Goal: Task Accomplishment & Management: Use online tool/utility

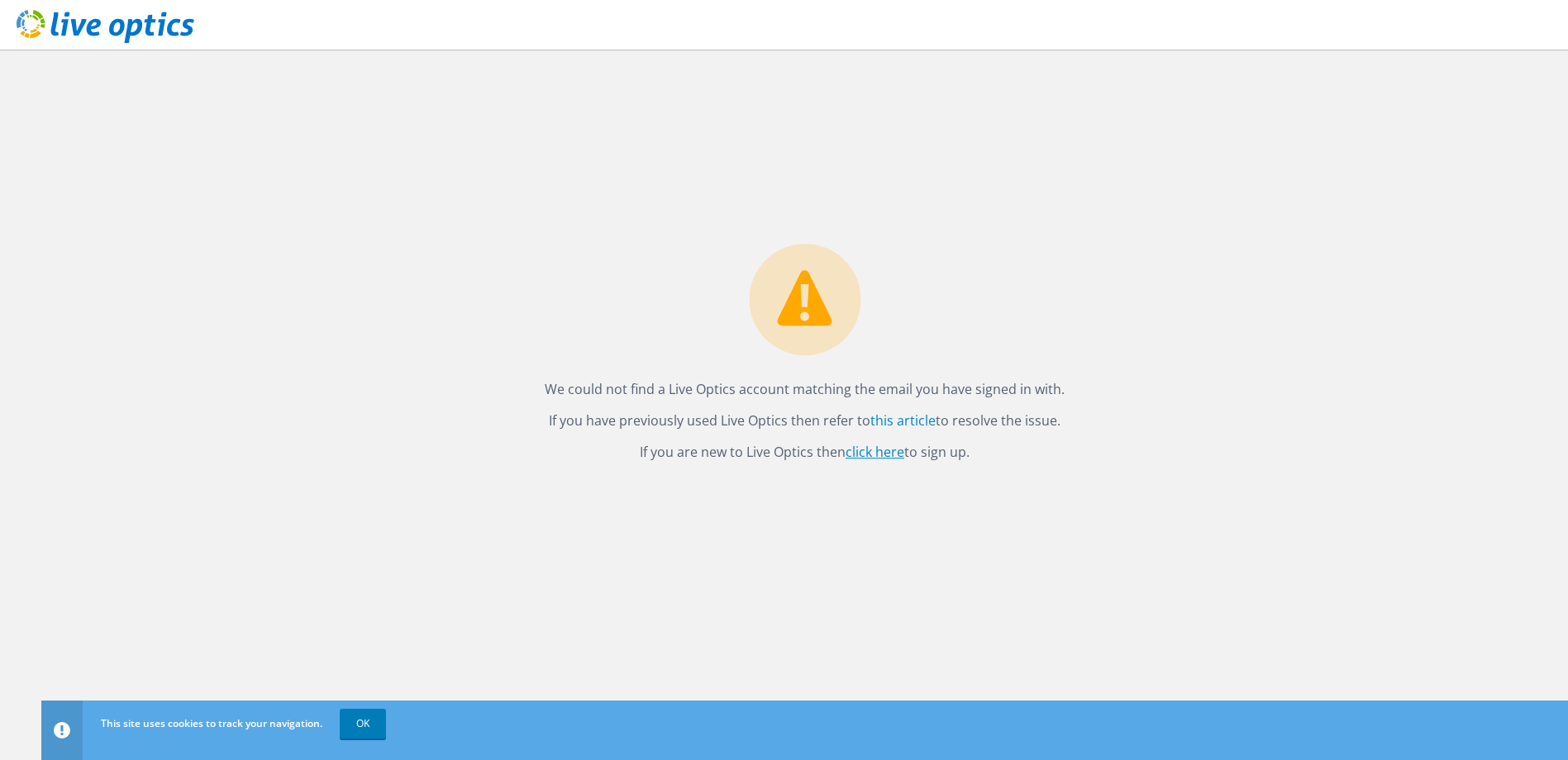
click at [873, 446] on link "click here" at bounding box center [875, 452] width 59 height 18
click at [1259, 184] on div "We could not find a Live Optics account matching the email you have signed in w…" at bounding box center [804, 405] width 1526 height 710
click at [1306, 359] on div "We could not find a Live Optics account matching the email you have signed in w…" at bounding box center [804, 405] width 1526 height 710
click at [883, 453] on link "click here" at bounding box center [875, 452] width 59 height 18
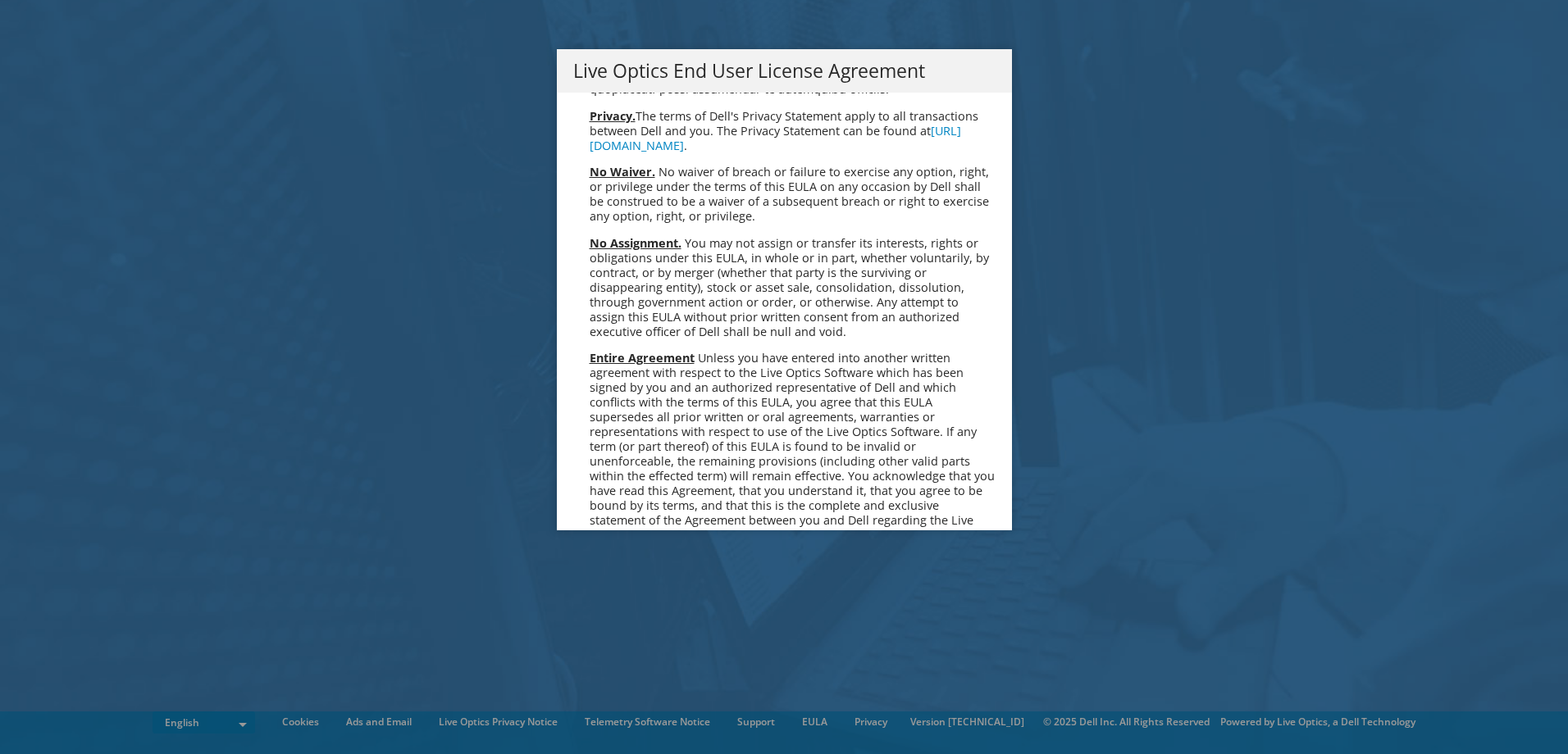
scroll to position [6199, 0]
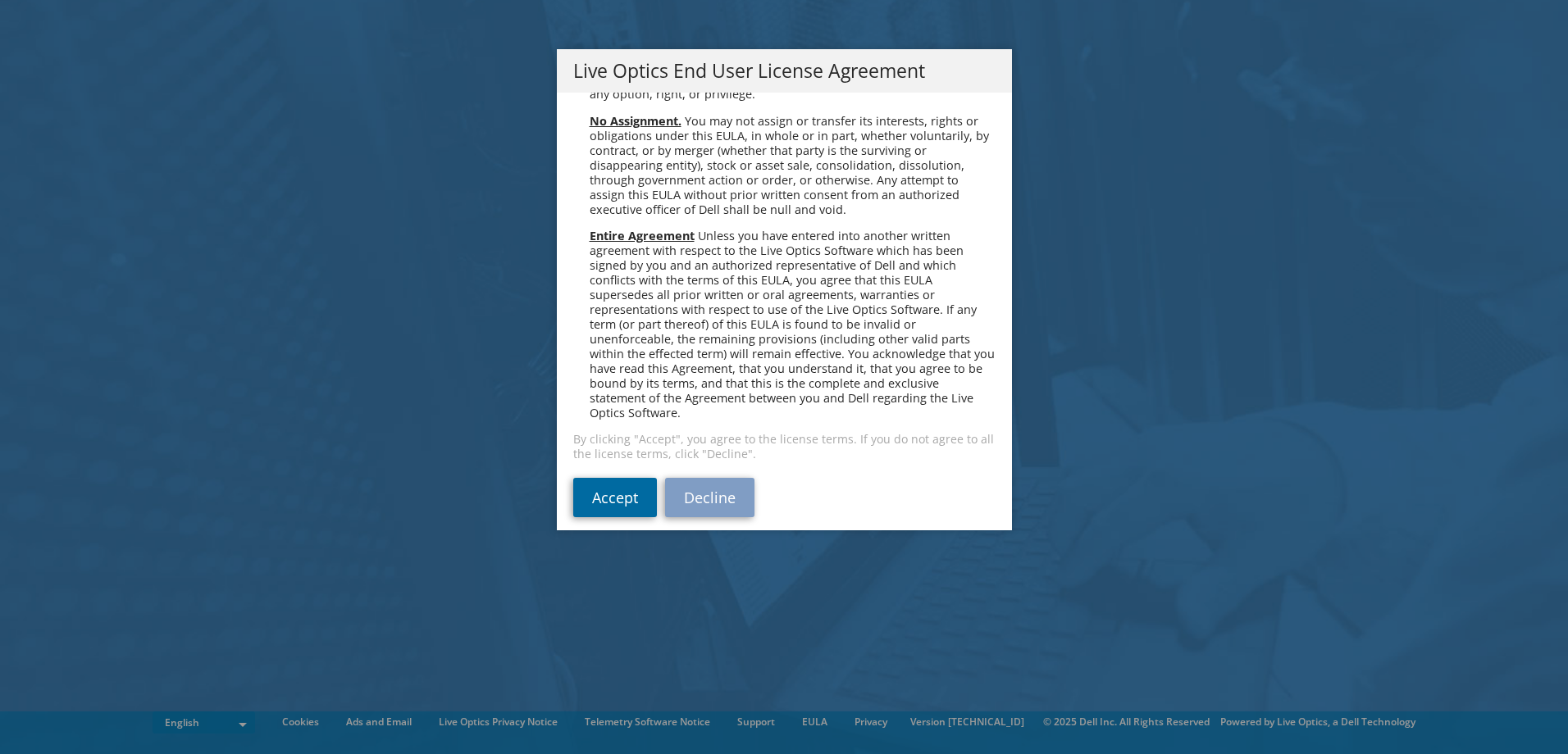
click at [587, 490] on link "Accept" at bounding box center [615, 498] width 84 height 40
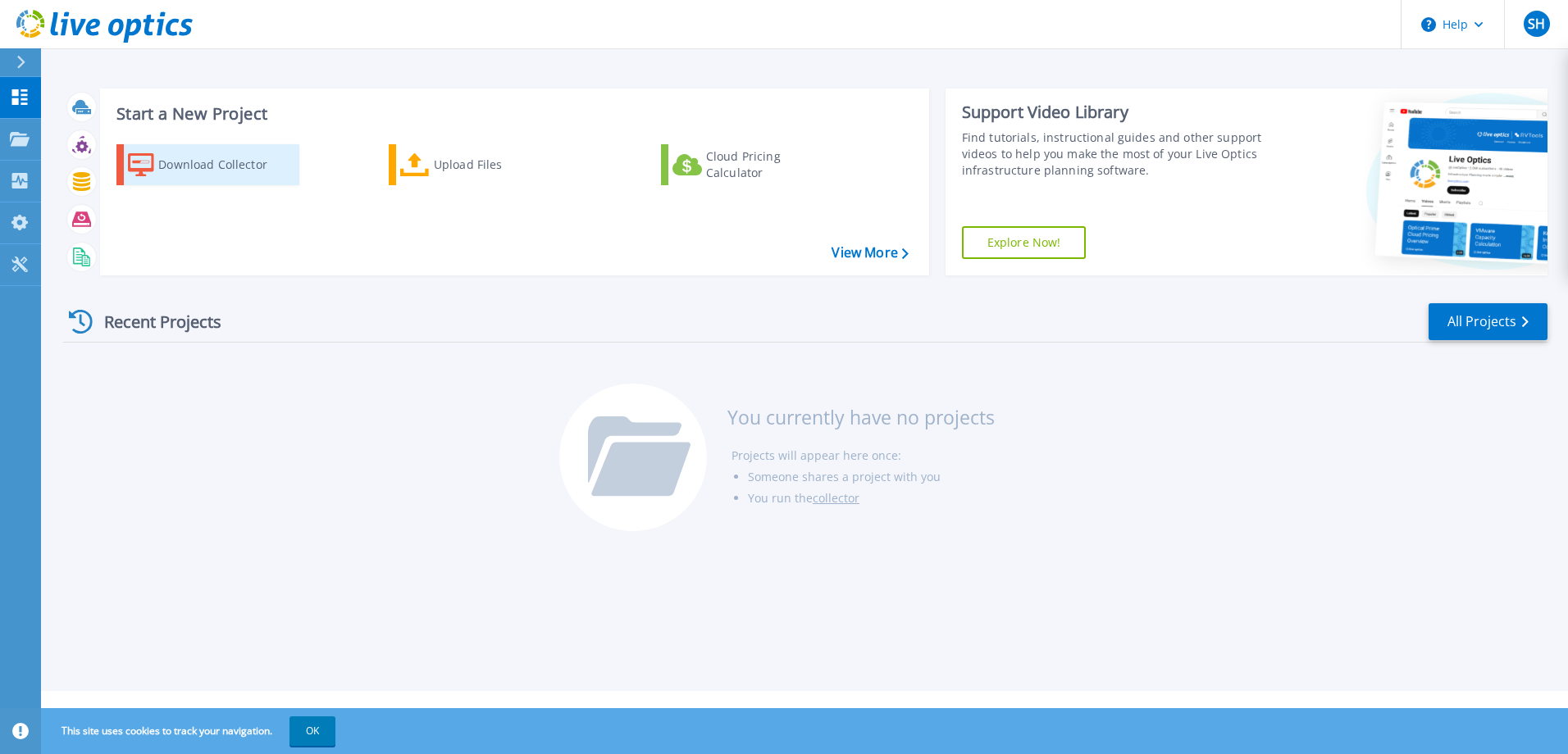
click at [181, 170] on div "Download Collector" at bounding box center [224, 164] width 131 height 33
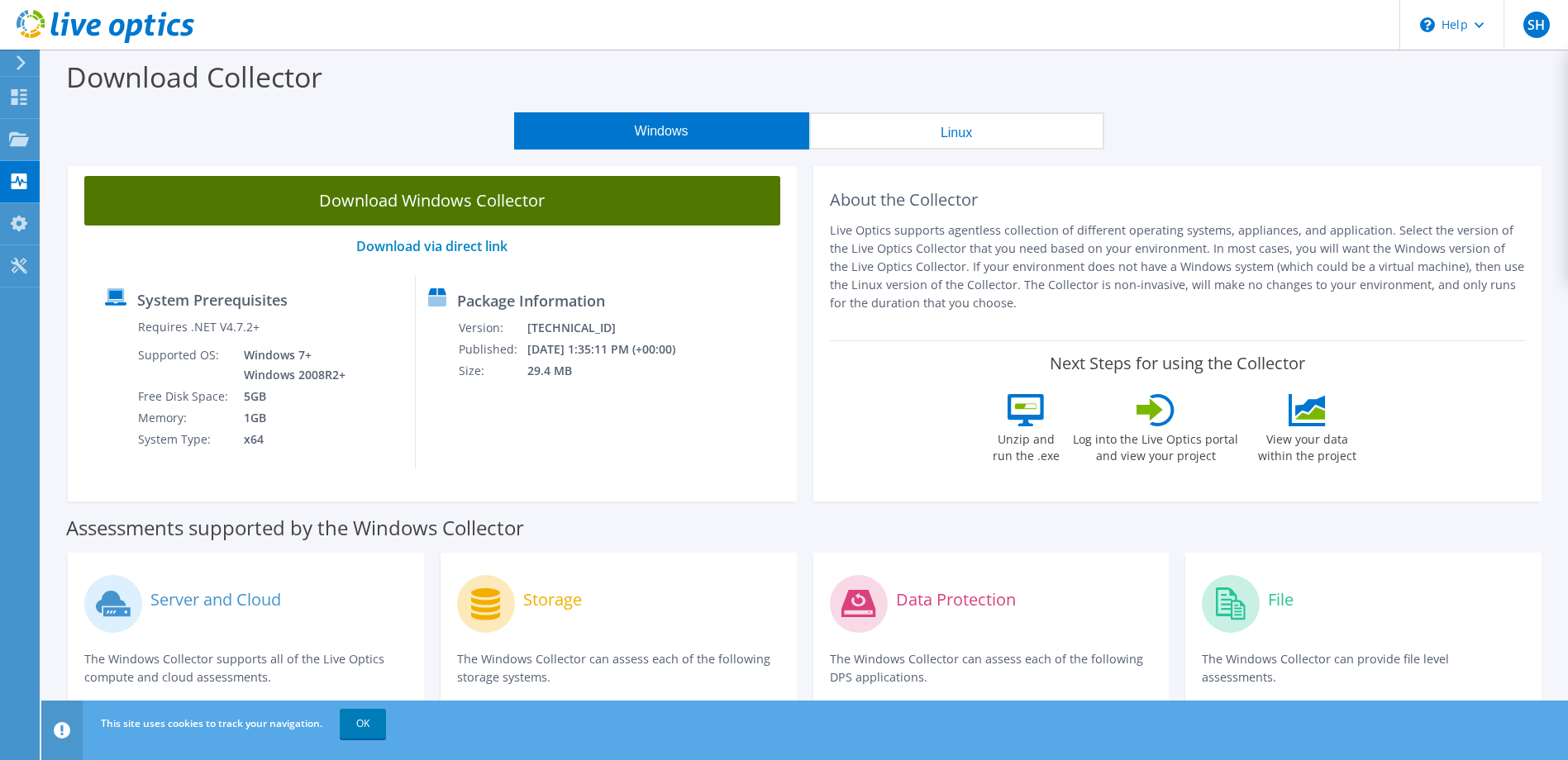
click at [507, 200] on link "Download Windows Collector" at bounding box center [432, 201] width 696 height 50
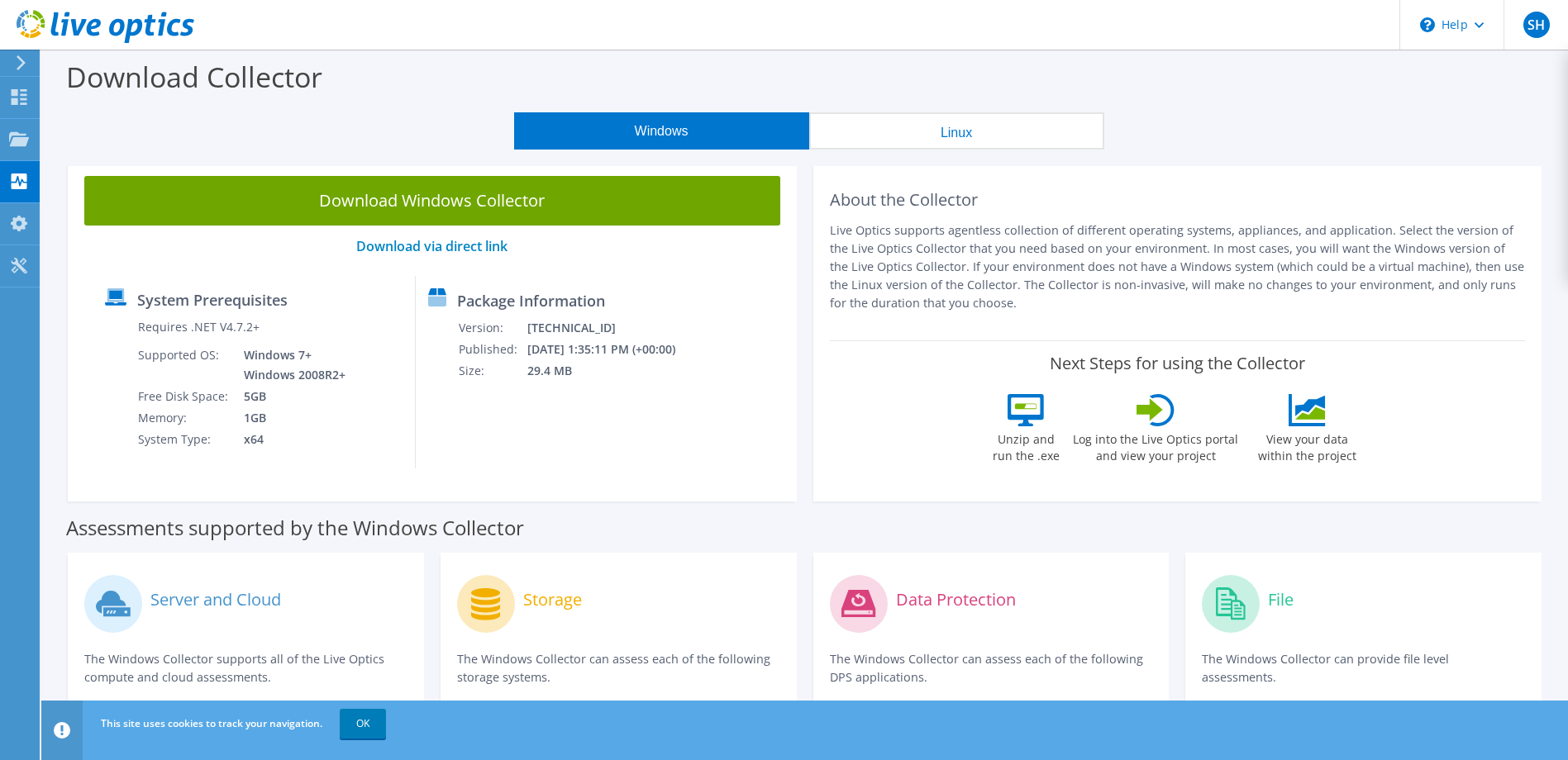
click at [1339, 128] on div "Windows Linux" at bounding box center [808, 131] width 1501 height 37
click at [1435, 103] on div "Download Collector" at bounding box center [804, 81] width 1509 height 63
click at [20, 61] on icon at bounding box center [21, 62] width 12 height 15
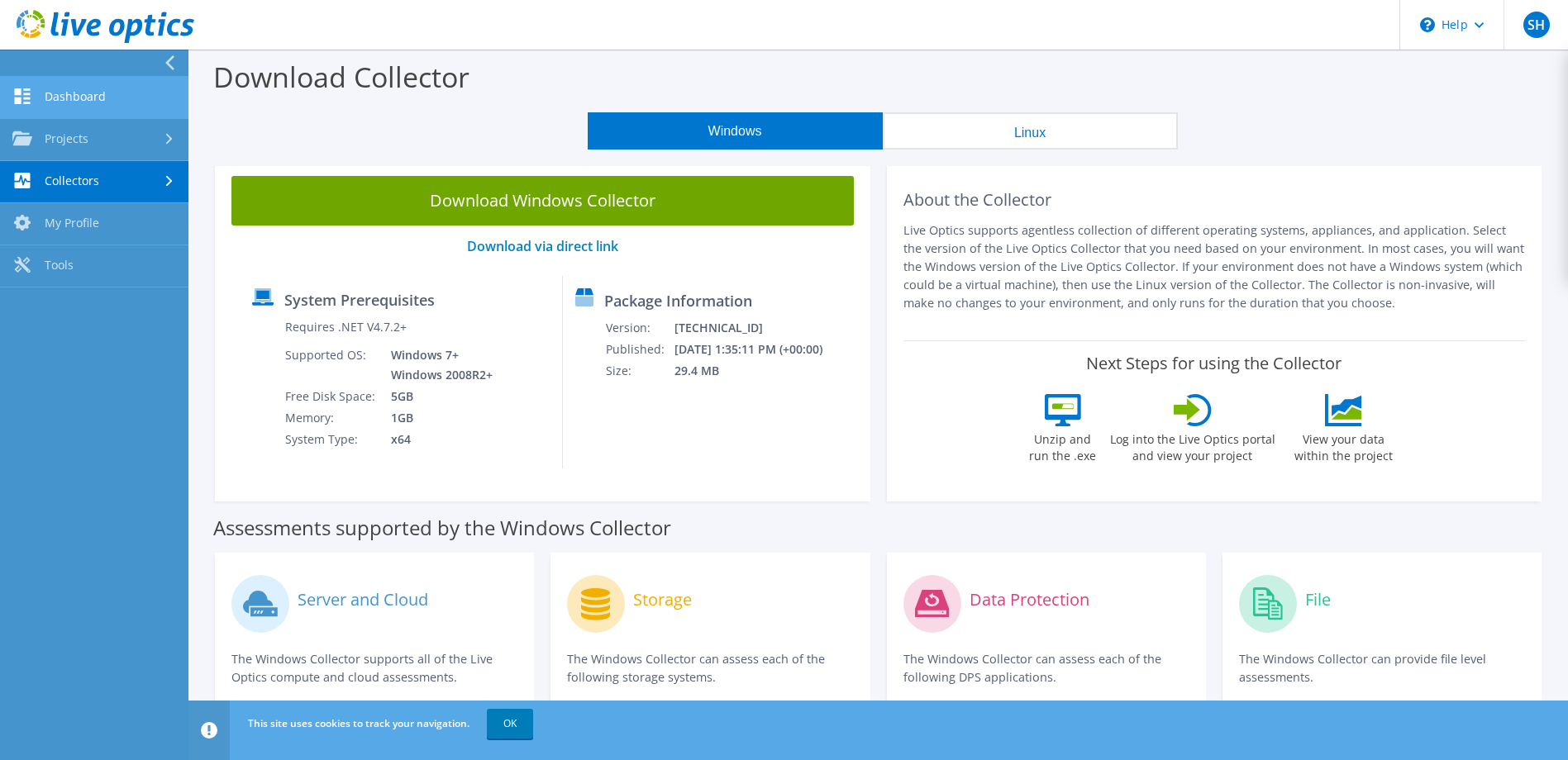
click at [67, 100] on link "Dashboard" at bounding box center [94, 98] width 188 height 42
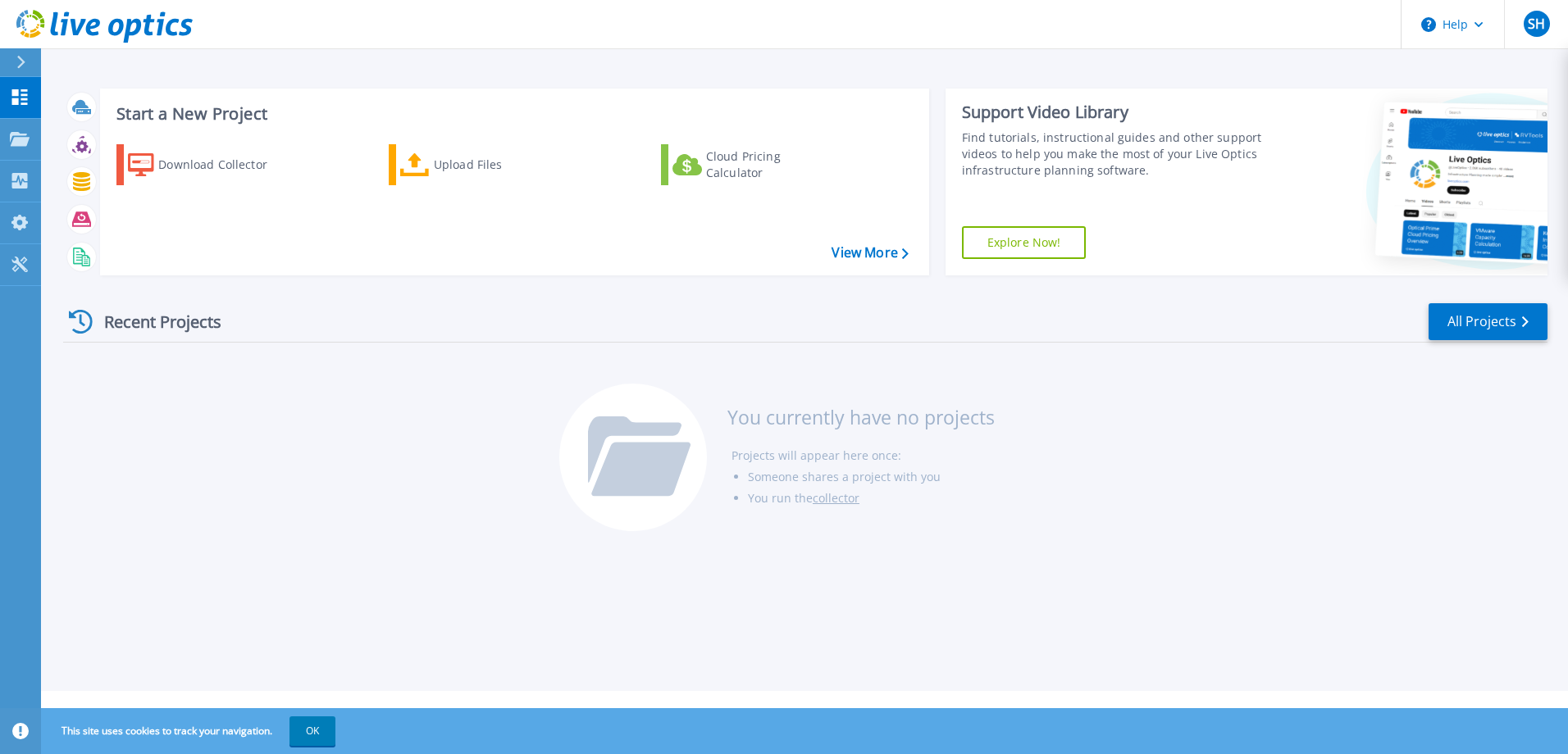
drag, startPoint x: 266, startPoint y: 378, endPoint x: 284, endPoint y: 362, distance: 24.1
click at [266, 378] on div "Recent Projects All Projects You currently have no projects Projects will appea…" at bounding box center [805, 418] width 1484 height 259
click at [444, 155] on div "Upload Files" at bounding box center [499, 164] width 131 height 33
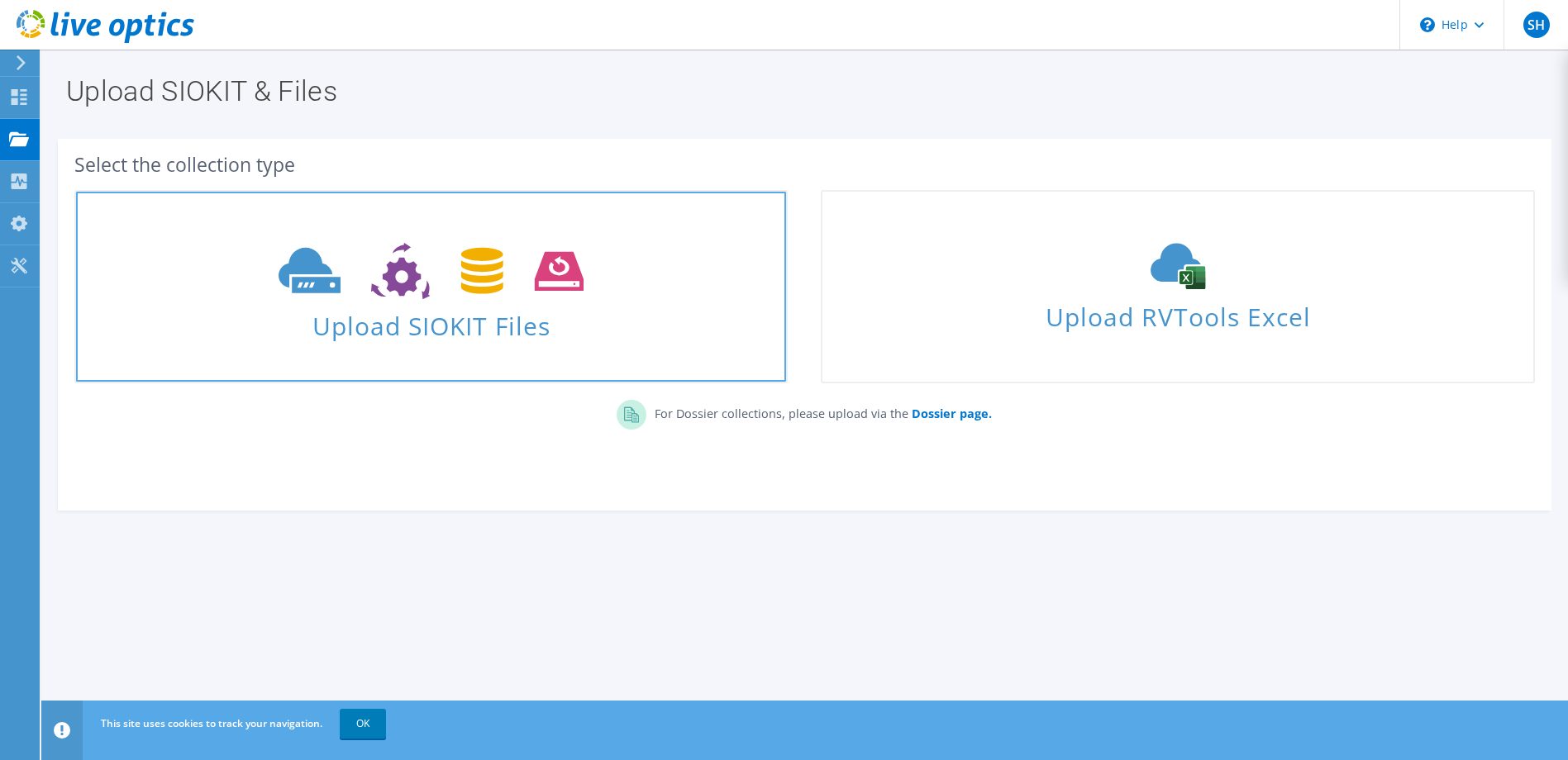
click at [472, 354] on link "Upload SIOKIT Files" at bounding box center [431, 287] width 713 height 194
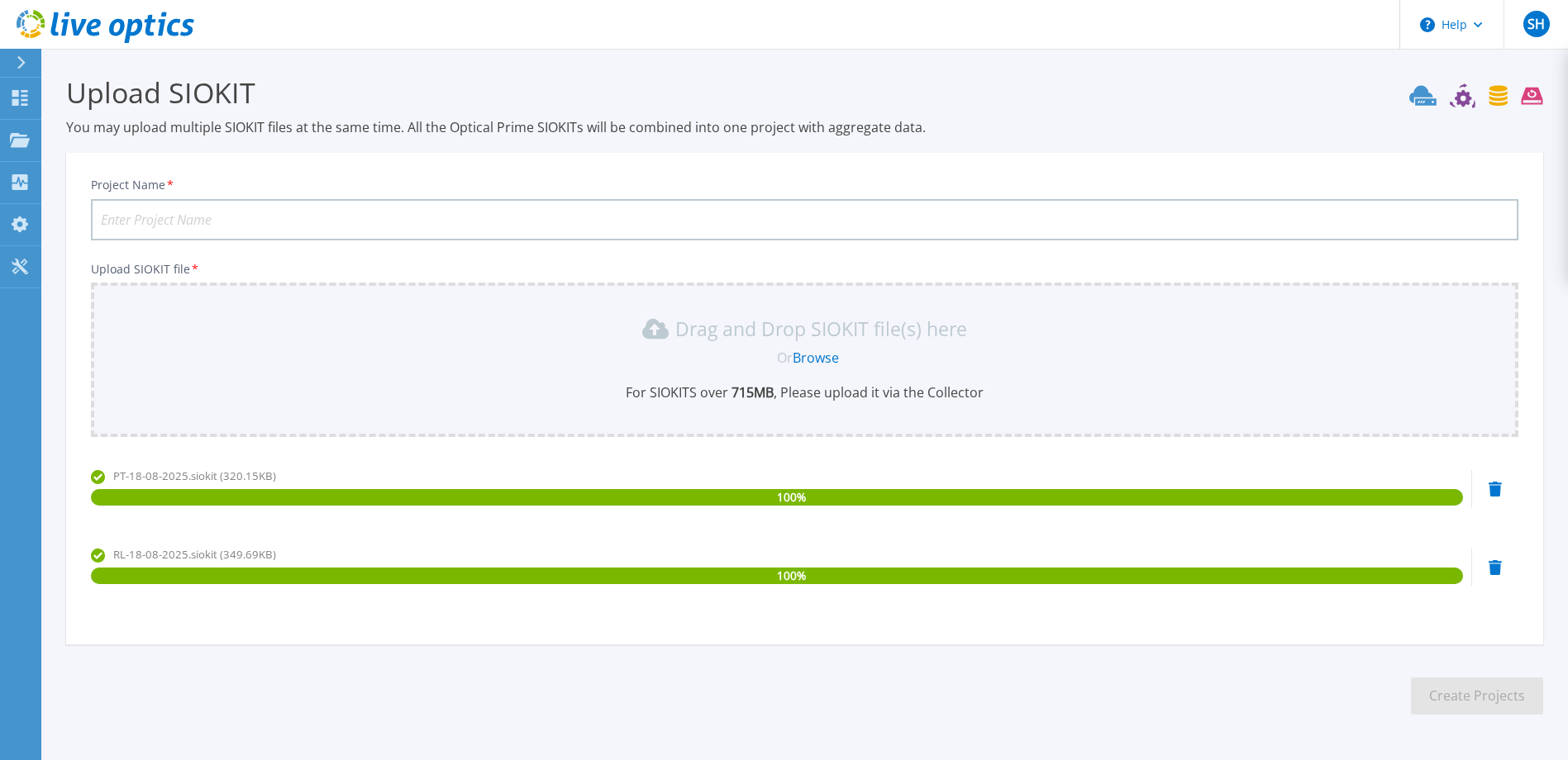
click at [398, 226] on input "Project Name *" at bounding box center [804, 219] width 1427 height 42
click at [165, 213] on input "QG-18-082025" at bounding box center [804, 219] width 1427 height 42
click at [160, 221] on input "QG-18-082025" at bounding box center [804, 219] width 1427 height 42
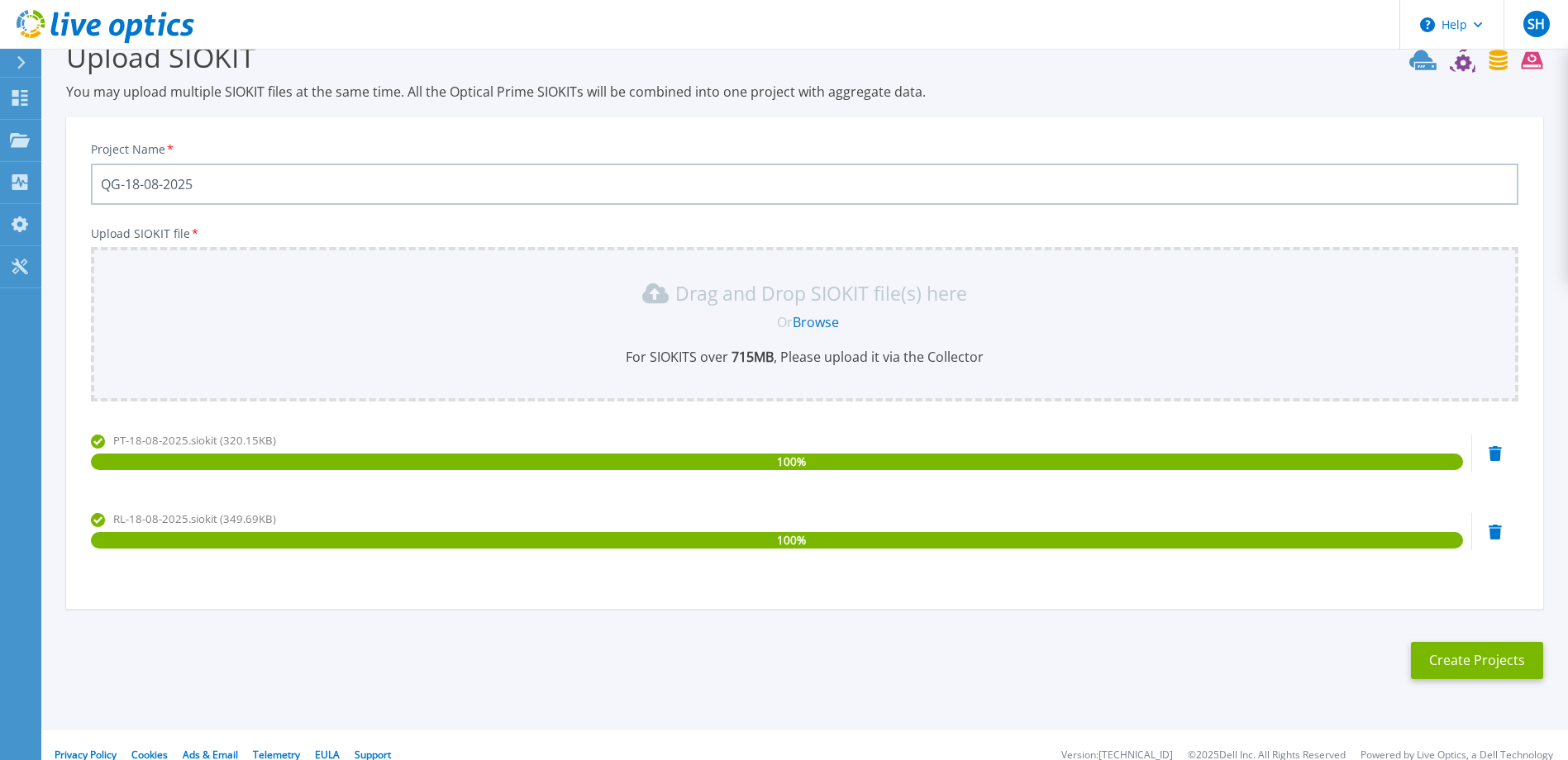
scroll to position [55, 0]
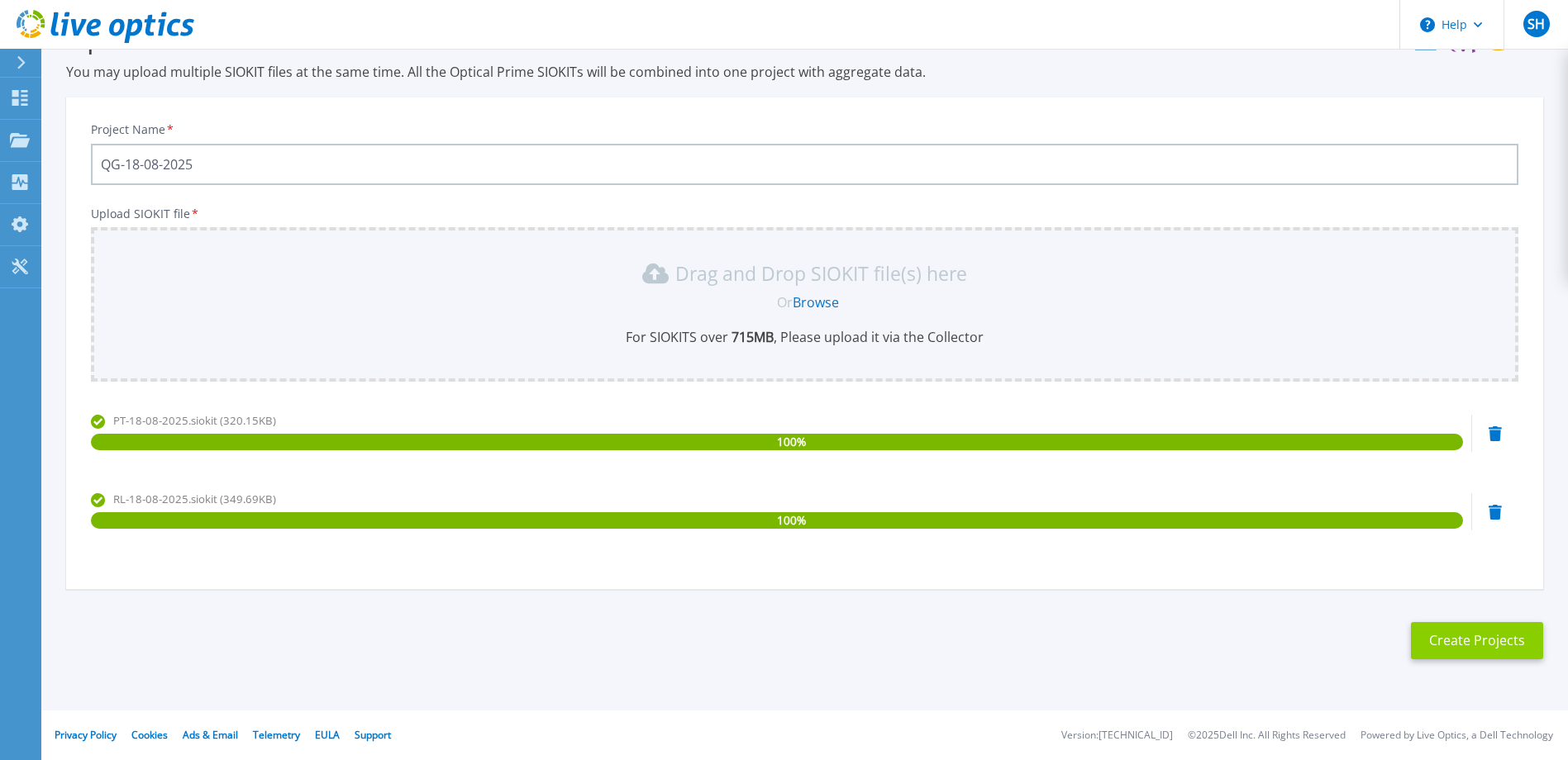
type input "QG-18-08-2025"
click at [1490, 650] on button "Create Projects" at bounding box center [1477, 641] width 132 height 37
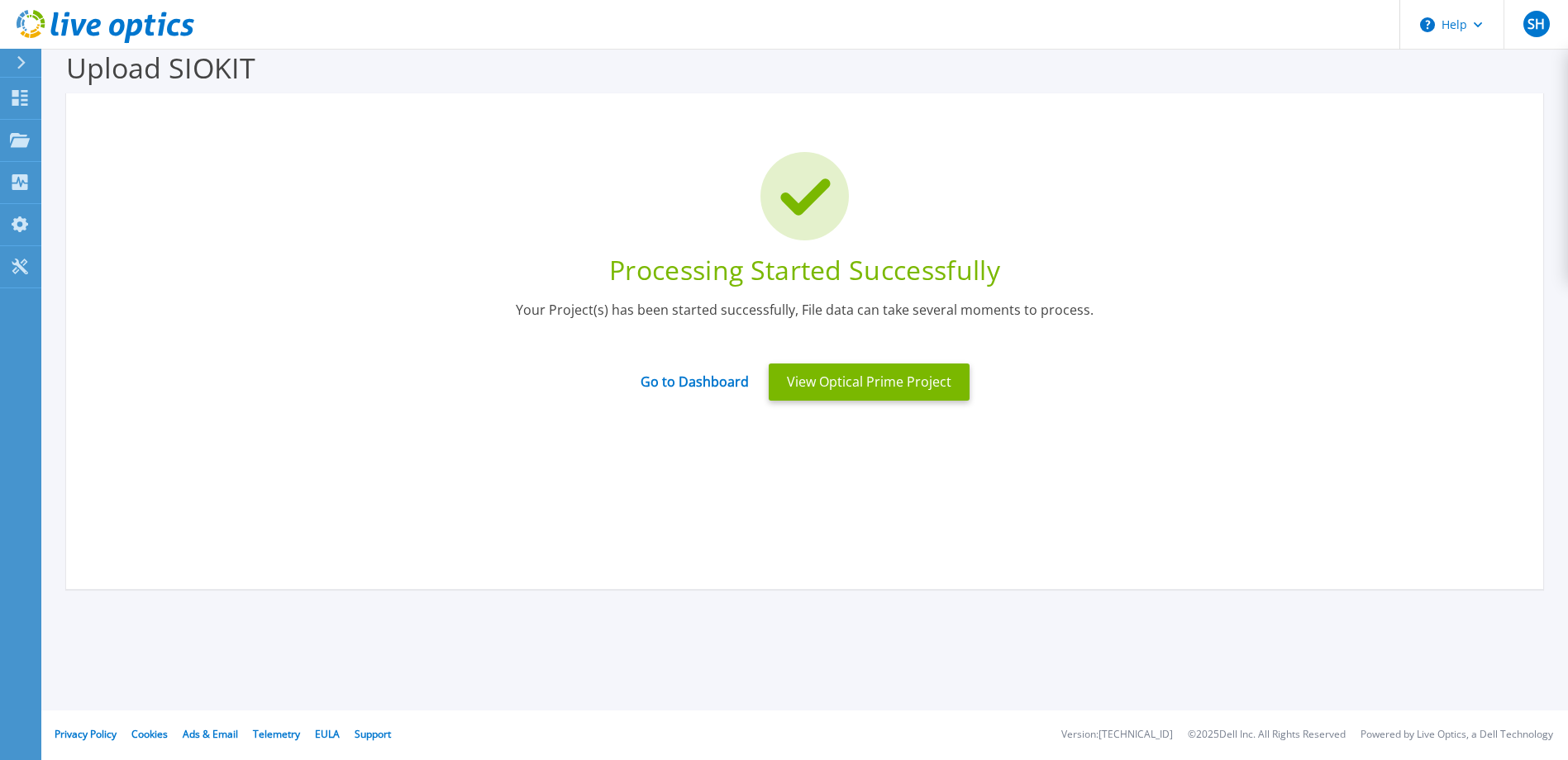
scroll to position [25, 0]
click at [849, 382] on button "View Optical Prime Project" at bounding box center [869, 383] width 201 height 37
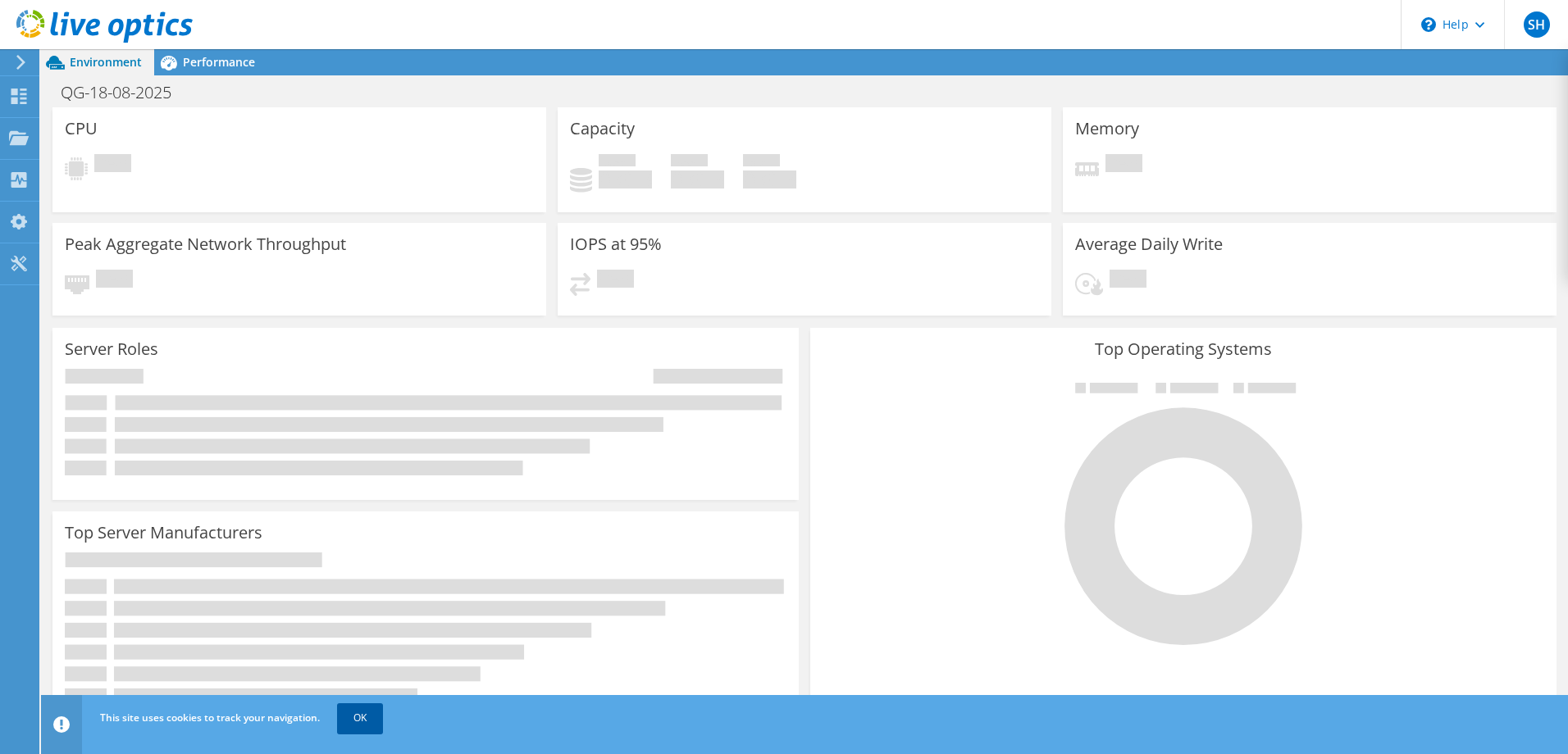
click at [339, 724] on link "OK" at bounding box center [360, 719] width 46 height 30
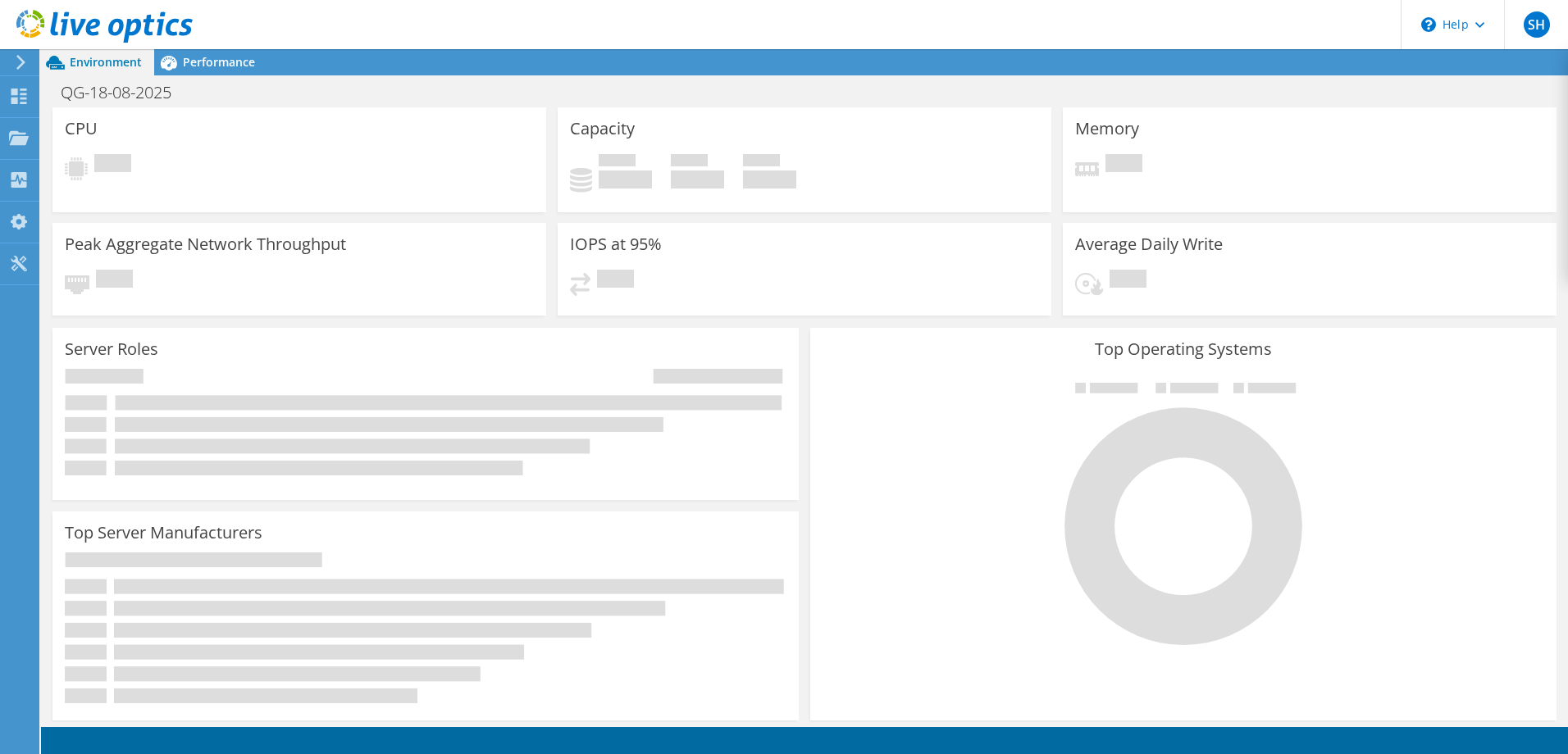
click at [11, 62] on div at bounding box center [18, 62] width 18 height 15
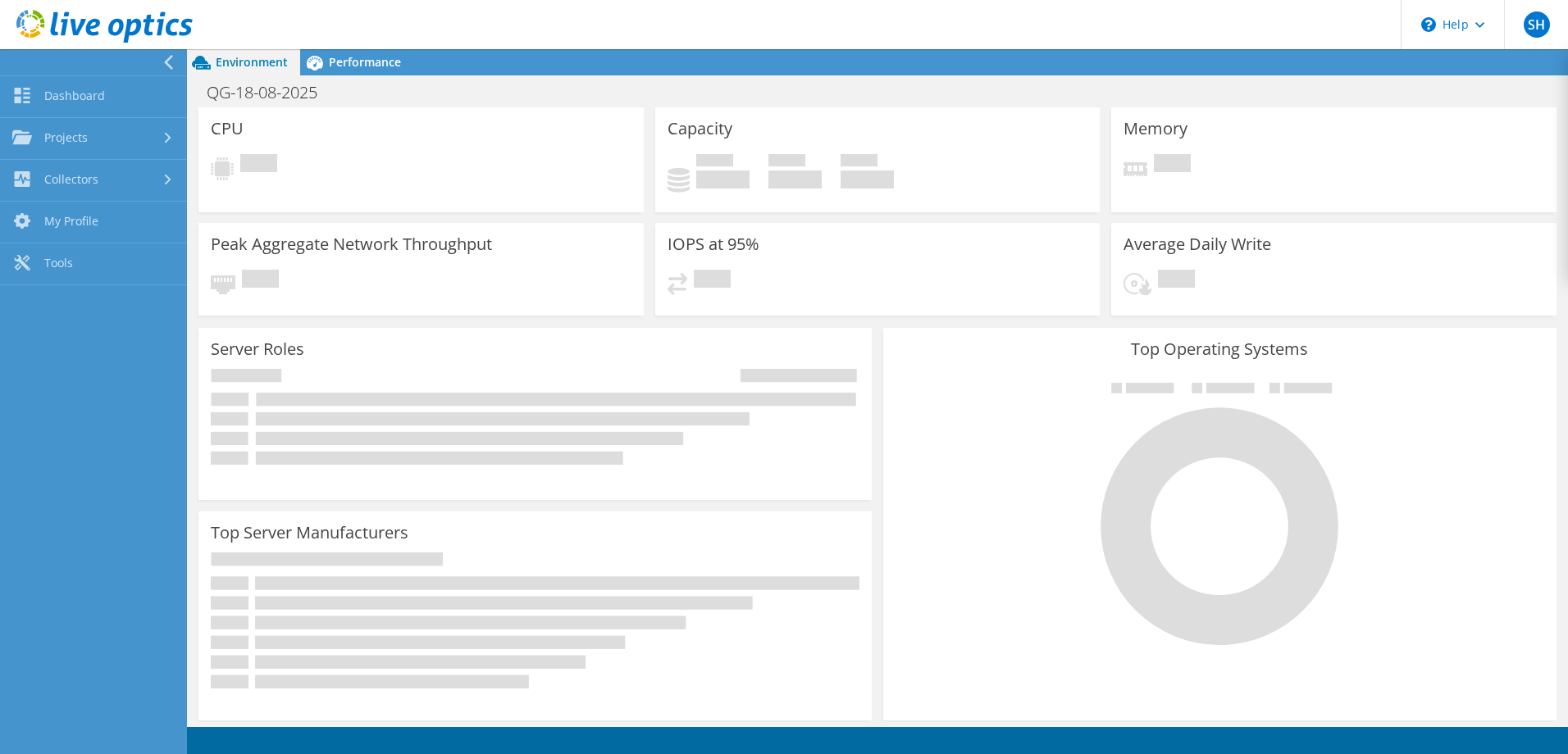
click at [555, 15] on header "SH End User Shafraz Hilmy mhilmy@qatargas.com.qa QG My Profile Log Out \n Help …" at bounding box center [784, 25] width 1568 height 49
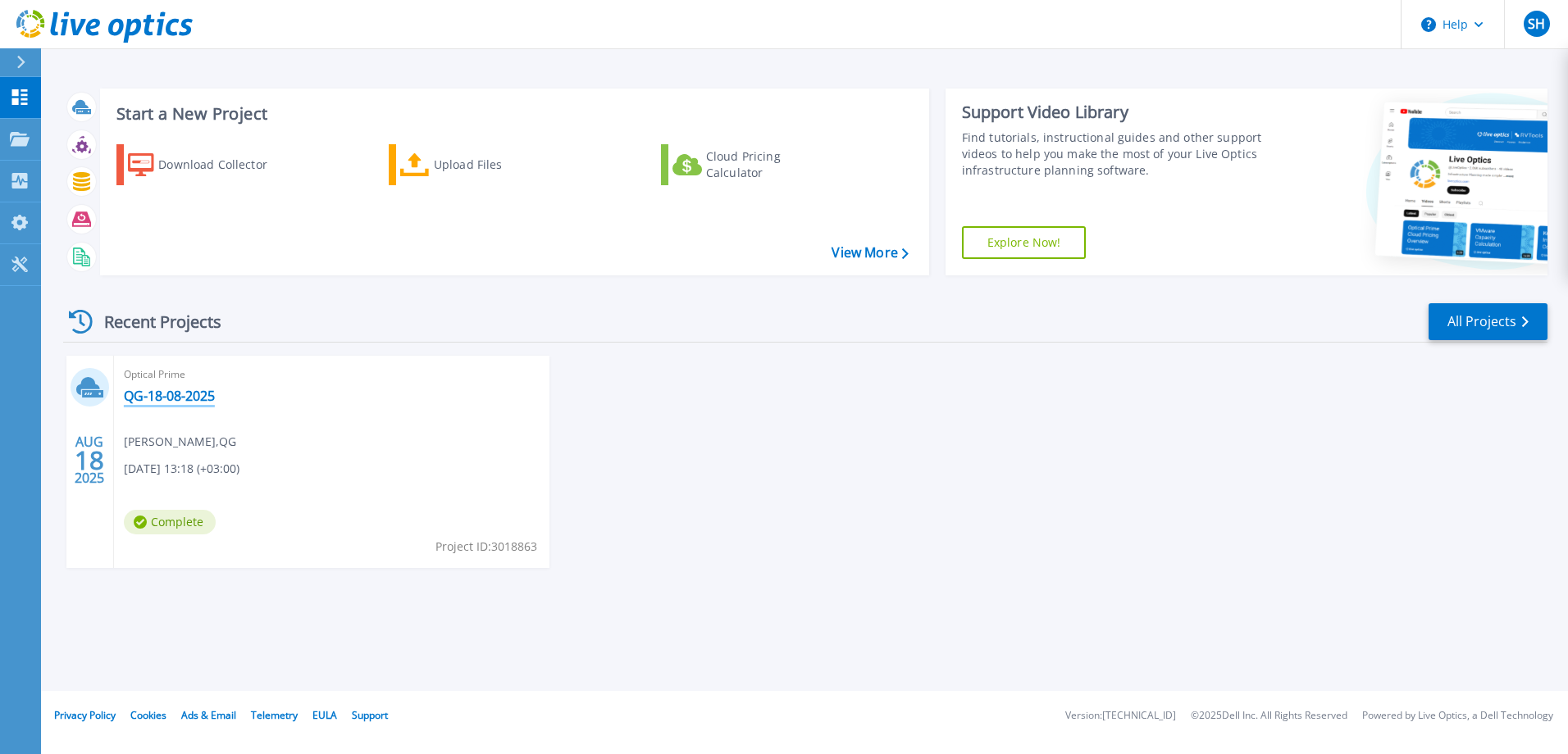
click at [168, 398] on link "QG-18-08-2025" at bounding box center [169, 395] width 91 height 17
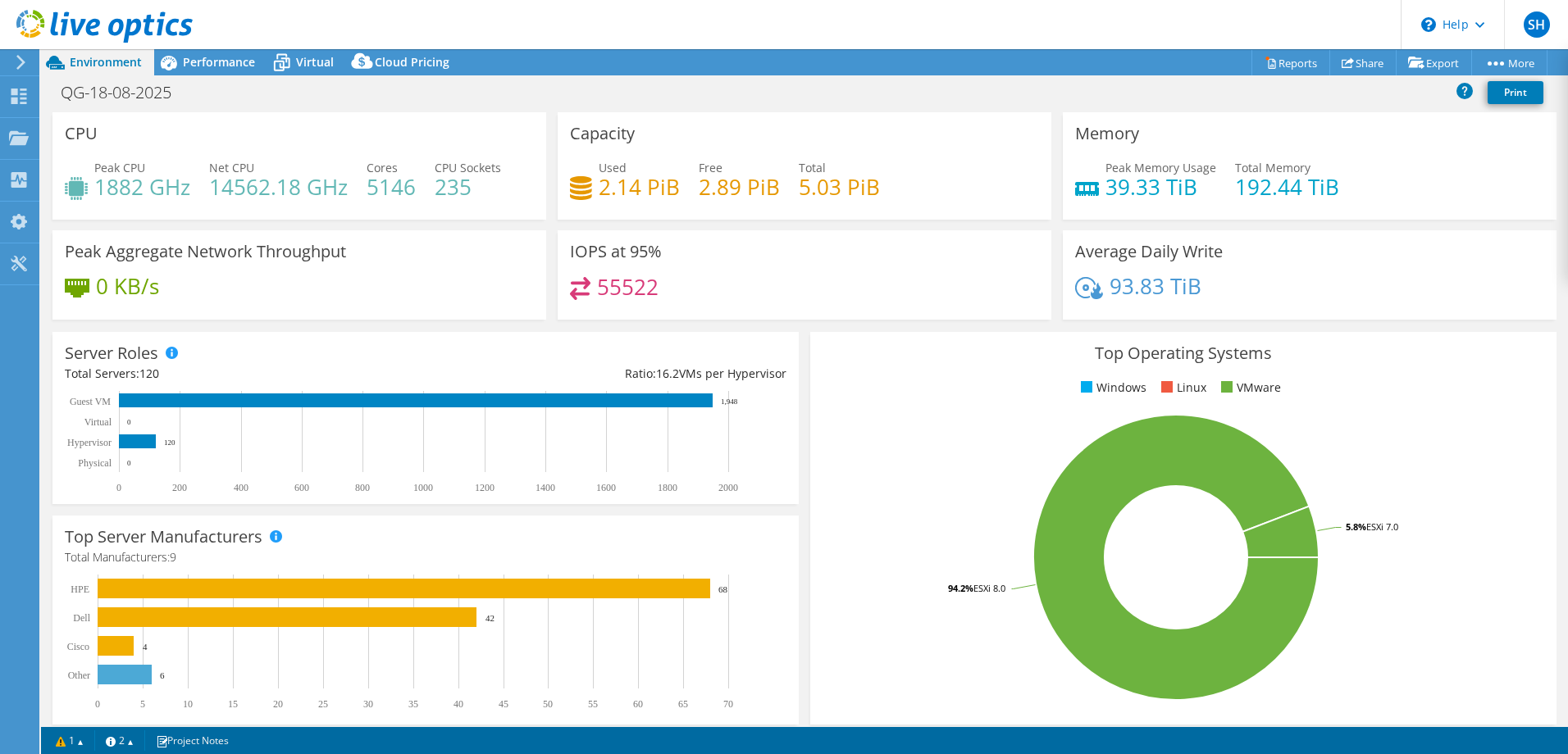
click at [1124, 26] on header "SH End User [PERSON_NAME] [EMAIL_ADDRESS][DOMAIN_NAME] QG My Profile Log Out \n…" at bounding box center [784, 25] width 1568 height 49
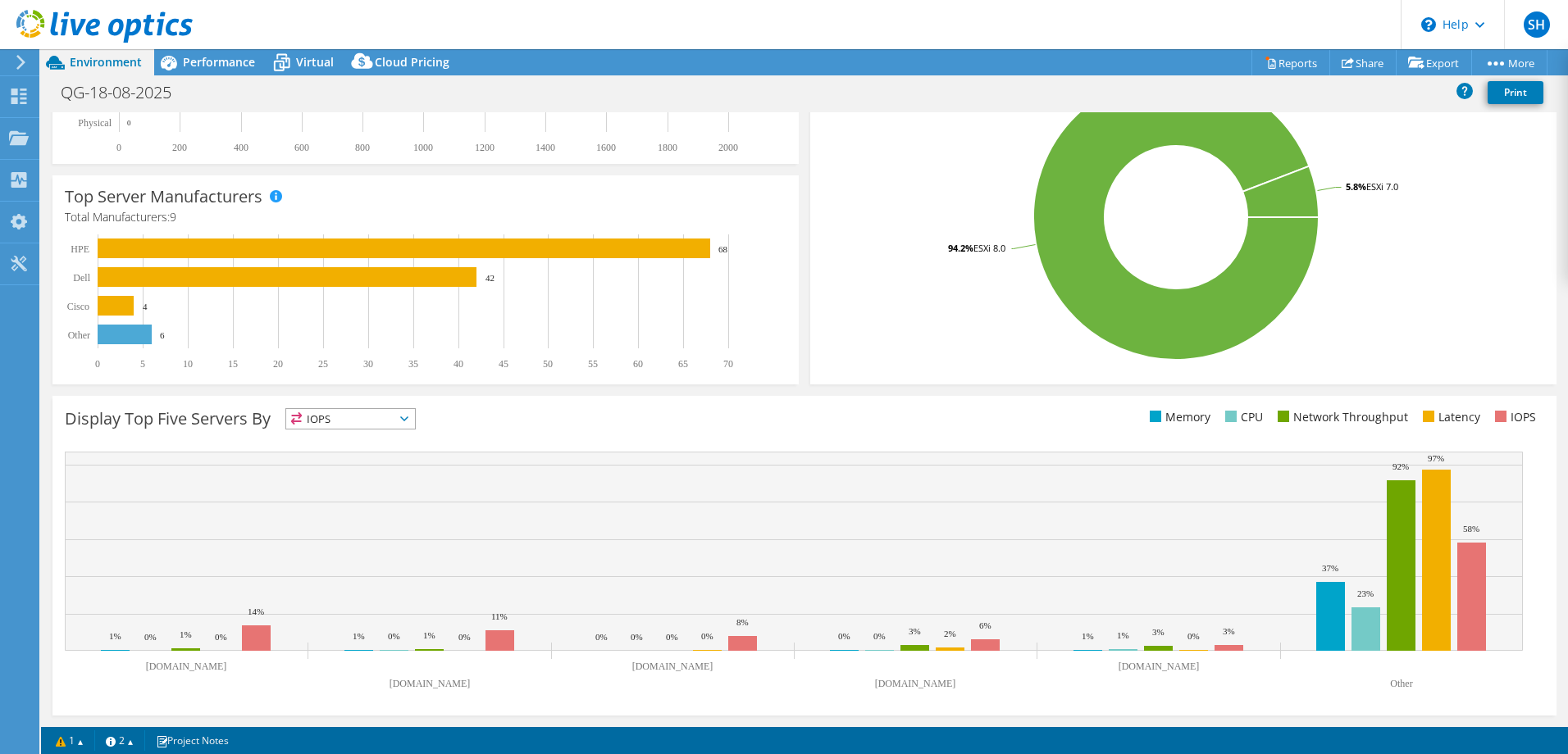
select select "USD"
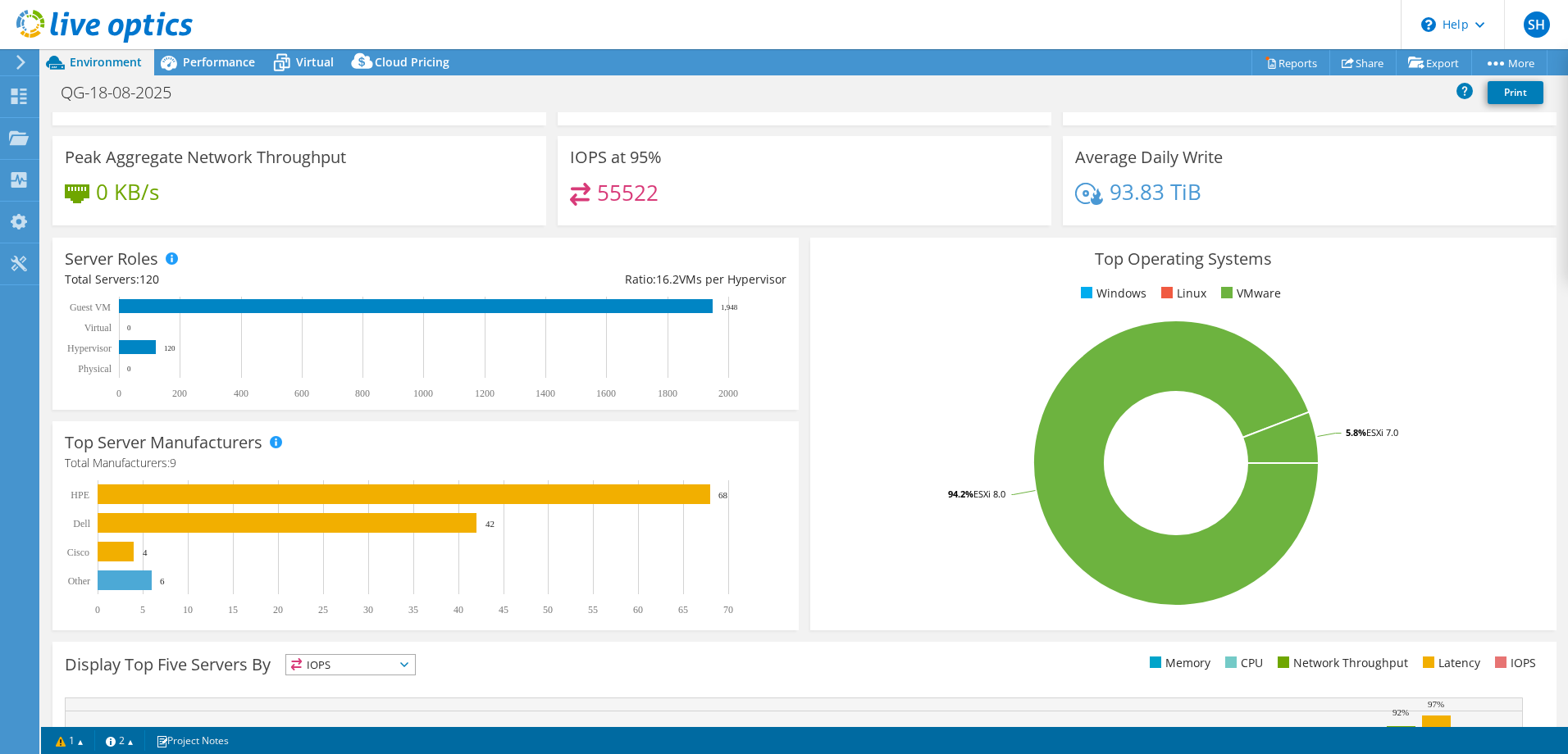
scroll to position [0, 0]
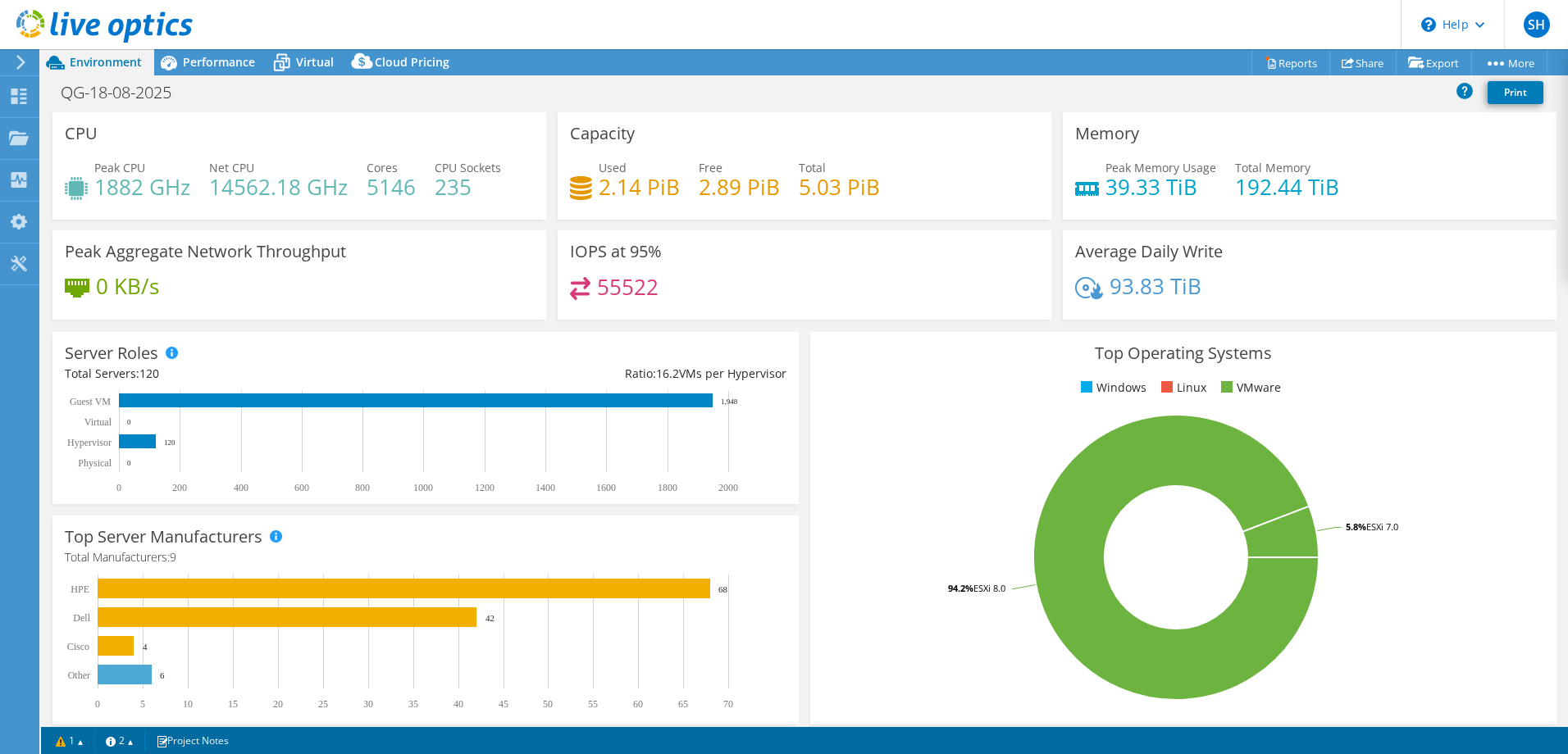
click at [832, 33] on header "SH End User [PERSON_NAME] [EMAIL_ADDRESS][DOMAIN_NAME] QG My Profile Log Out \n…" at bounding box center [784, 25] width 1568 height 49
